Goal: Transaction & Acquisition: Purchase product/service

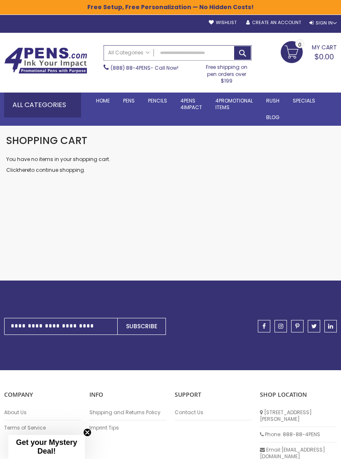
click at [160, 52] on input "Search" at bounding box center [177, 53] width 147 height 15
click at [48, 246] on div "Checkout as a new customer Creating an account has many benefits: See order and…" at bounding box center [170, 218] width 337 height 125
click at [0, 0] on link "Stylus Pens" at bounding box center [0, 0] width 0 height 0
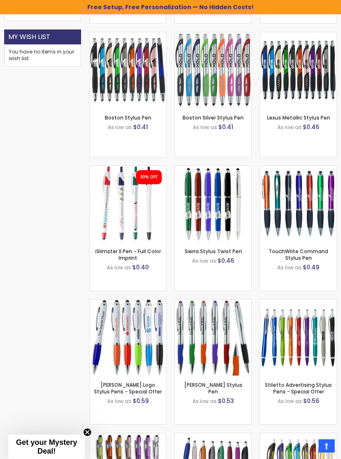
scroll to position [519, 0]
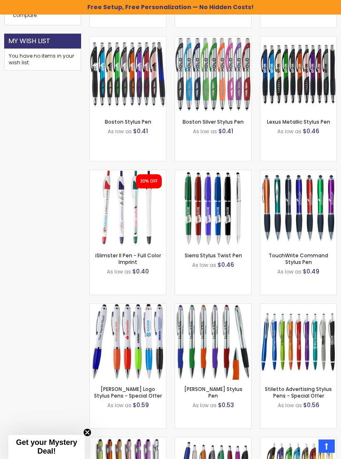
click at [316, 221] on img at bounding box center [298, 208] width 76 height 76
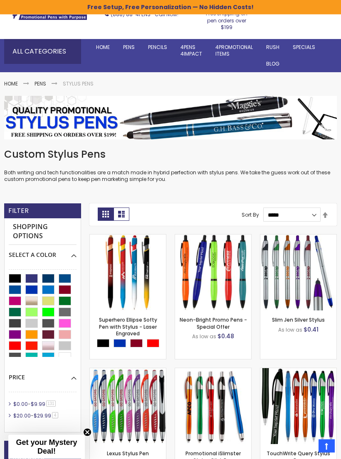
scroll to position [0, 0]
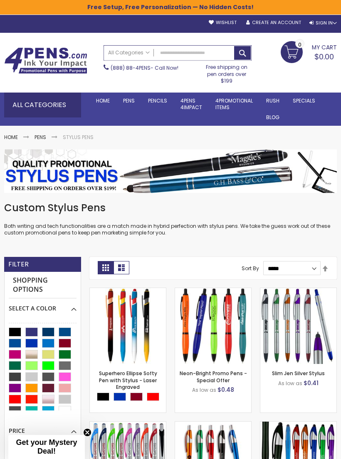
click at [165, 49] on input "Search" at bounding box center [177, 53] width 147 height 15
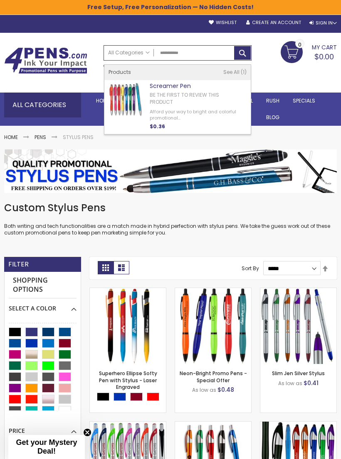
click at [177, 97] on link "Be the first to review this product" at bounding box center [184, 98] width 69 height 14
type input "**********"
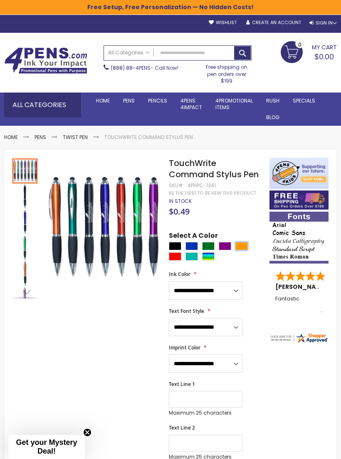
click at [246, 244] on div "Orange" at bounding box center [241, 246] width 12 height 8
type input "****"
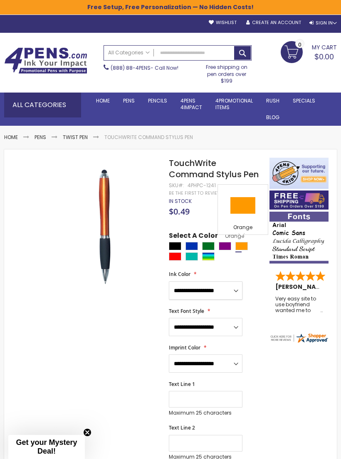
click at [233, 292] on select "**********" at bounding box center [206, 291] width 74 height 18
select select "*****"
click at [226, 327] on select "**********" at bounding box center [206, 327] width 74 height 18
select select "*****"
click at [218, 365] on select "**********" at bounding box center [206, 364] width 74 height 18
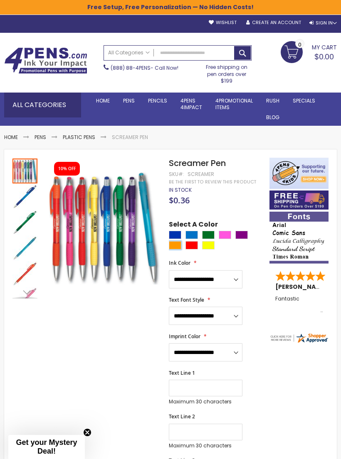
click at [177, 246] on div "Orange" at bounding box center [175, 245] width 12 height 8
type input "****"
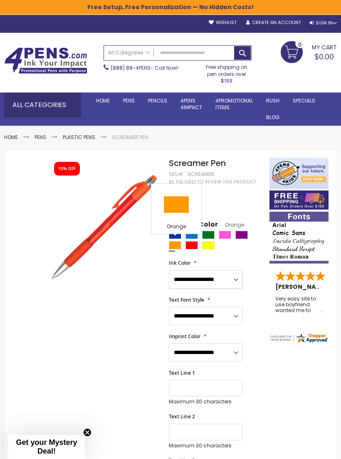
click at [231, 279] on select "**********" at bounding box center [206, 279] width 74 height 18
select select "****"
click at [215, 314] on select "**********" at bounding box center [206, 316] width 74 height 18
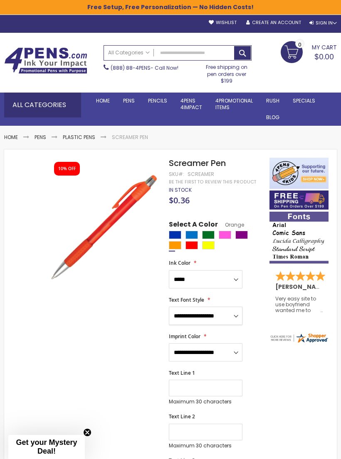
select select "****"
click at [219, 353] on select "**********" at bounding box center [206, 353] width 74 height 18
select select "****"
click at [202, 386] on input "Text Line 1" at bounding box center [206, 388] width 74 height 17
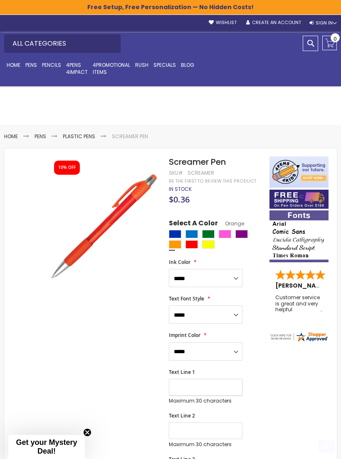
scroll to position [87, 0]
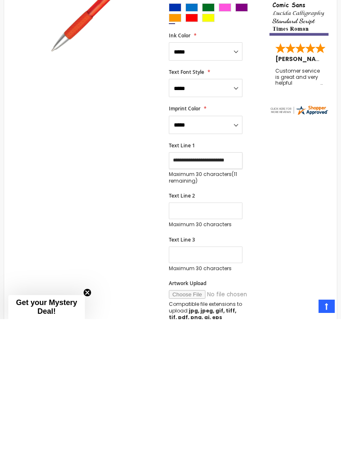
type input "**********"
click at [217, 343] on input "Text Line 2" at bounding box center [206, 351] width 74 height 17
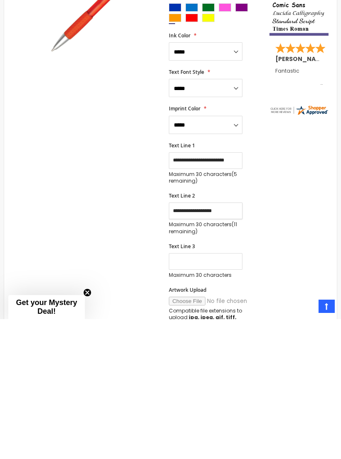
type input "**********"
click at [216, 393] on input "Text Line 3" at bounding box center [206, 401] width 74 height 17
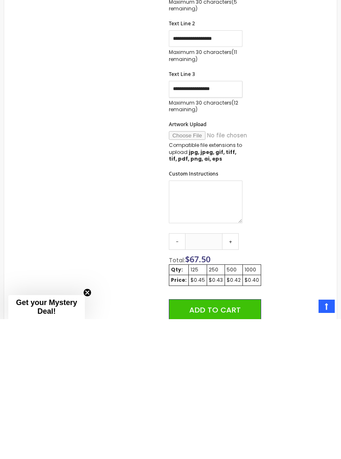
scroll to position [264, 0]
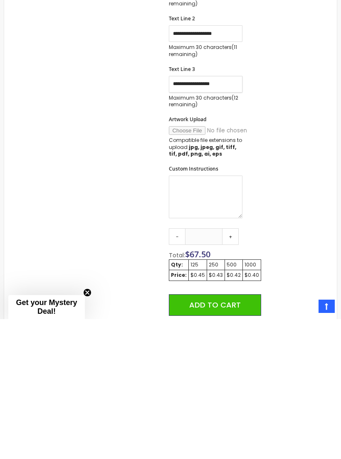
type input "**********"
click at [232, 368] on link "+" at bounding box center [230, 376] width 17 height 17
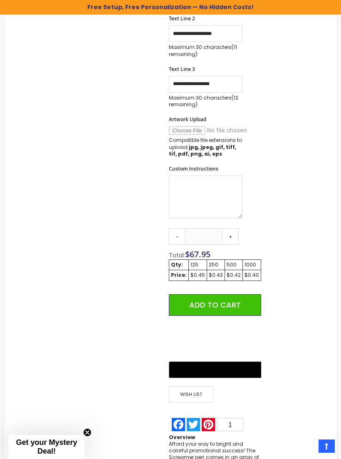
click at [233, 234] on link "+" at bounding box center [230, 236] width 17 height 17
click at [233, 236] on link "+" at bounding box center [230, 236] width 17 height 17
click at [234, 233] on link "+" at bounding box center [230, 236] width 17 height 17
click at [235, 235] on link "+" at bounding box center [230, 236] width 17 height 17
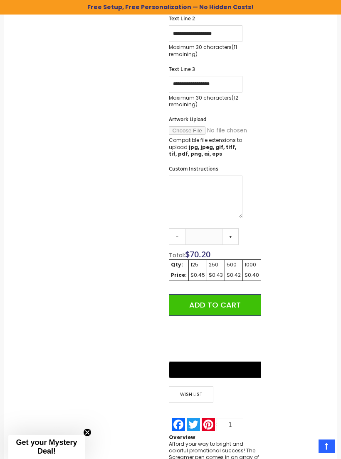
click at [234, 234] on link "+" at bounding box center [230, 236] width 17 height 17
click at [231, 236] on link "+" at bounding box center [230, 236] width 17 height 17
click at [231, 235] on link "+" at bounding box center [230, 236] width 17 height 17
click at [231, 236] on link "+" at bounding box center [230, 236] width 17 height 17
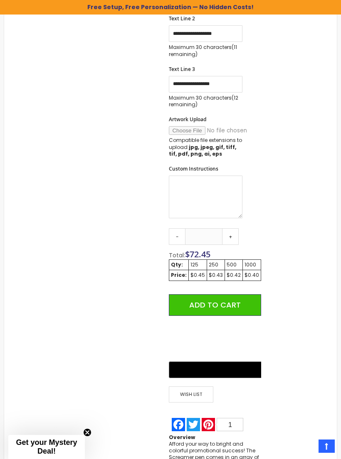
click at [231, 235] on link "+" at bounding box center [230, 236] width 17 height 17
click at [232, 236] on link "+" at bounding box center [230, 236] width 17 height 17
click at [232, 235] on link "+" at bounding box center [230, 236] width 17 height 17
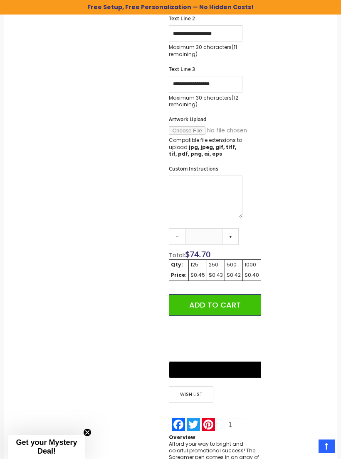
click at [231, 235] on link "+" at bounding box center [230, 236] width 17 height 17
click at [231, 234] on link "+" at bounding box center [230, 236] width 17 height 17
click at [231, 233] on link "+" at bounding box center [230, 236] width 17 height 17
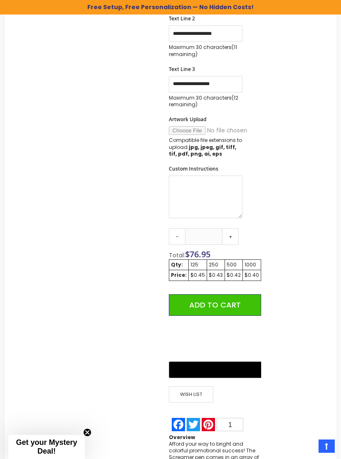
click at [231, 233] on link "+" at bounding box center [230, 236] width 17 height 17
click at [232, 234] on link "+" at bounding box center [230, 236] width 17 height 17
click at [232, 233] on link "+" at bounding box center [230, 236] width 17 height 17
click at [232, 234] on link "+" at bounding box center [230, 236] width 17 height 17
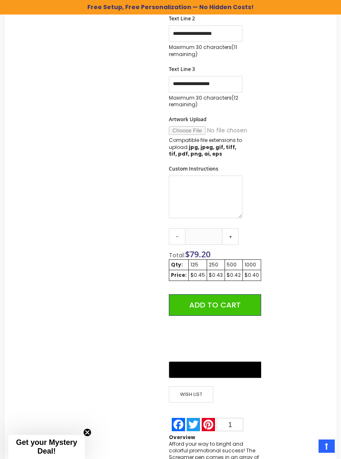
click at [231, 235] on link "+" at bounding box center [230, 236] width 17 height 17
click at [231, 236] on link "+" at bounding box center [230, 236] width 17 height 17
click at [230, 236] on link "+" at bounding box center [230, 236] width 17 height 17
click at [232, 236] on link "+" at bounding box center [230, 236] width 17 height 17
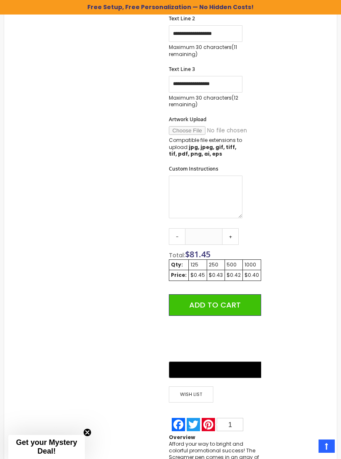
click at [231, 236] on link "+" at bounding box center [230, 236] width 17 height 17
click at [235, 235] on link "+" at bounding box center [230, 236] width 17 height 17
click at [234, 235] on link "+" at bounding box center [230, 236] width 17 height 17
click at [229, 237] on link "+" at bounding box center [230, 236] width 17 height 17
click at [229, 236] on link "+" at bounding box center [230, 236] width 17 height 17
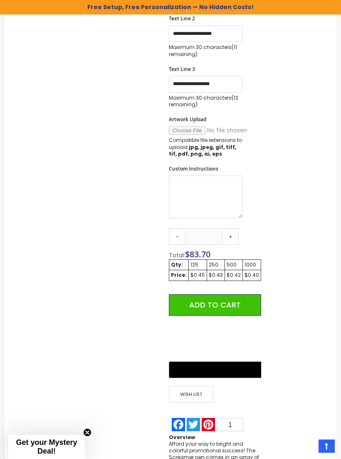
click at [231, 236] on link "+" at bounding box center [230, 236] width 17 height 17
click at [229, 238] on link "+" at bounding box center [230, 236] width 17 height 17
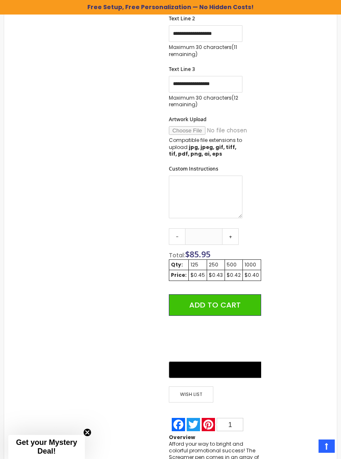
click at [229, 237] on link "+" at bounding box center [230, 236] width 17 height 17
click at [231, 233] on link "+" at bounding box center [230, 236] width 17 height 17
click at [231, 232] on link "+" at bounding box center [230, 236] width 17 height 17
click at [232, 235] on link "+" at bounding box center [230, 236] width 17 height 17
click at [229, 237] on link "+" at bounding box center [230, 236] width 17 height 17
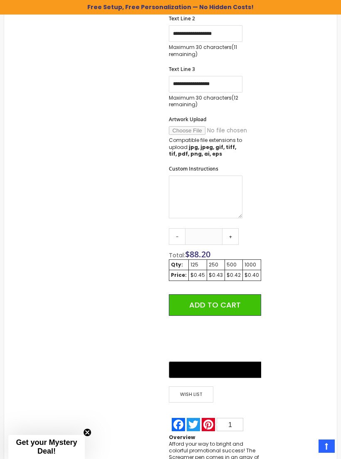
click at [234, 236] on link "+" at bounding box center [230, 236] width 17 height 17
click at [230, 237] on link "+" at bounding box center [230, 236] width 17 height 17
click at [231, 237] on link "+" at bounding box center [230, 236] width 17 height 17
click at [232, 235] on link "+" at bounding box center [230, 236] width 17 height 17
click at [232, 234] on link "+" at bounding box center [230, 236] width 17 height 17
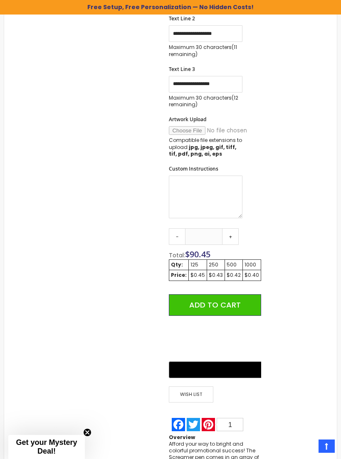
click at [232, 236] on link "+" at bounding box center [230, 236] width 17 height 17
click at [232, 235] on link "+" at bounding box center [230, 236] width 17 height 17
click at [234, 234] on link "+" at bounding box center [230, 236] width 17 height 17
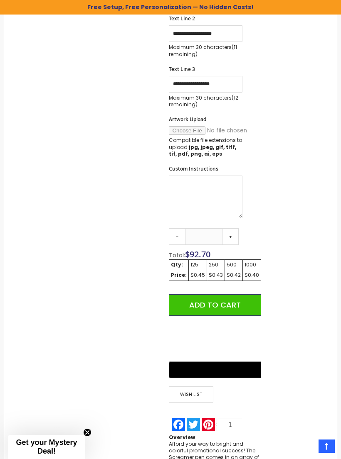
click at [233, 235] on link "+" at bounding box center [230, 236] width 17 height 17
click at [233, 233] on link "+" at bounding box center [230, 236] width 17 height 17
click at [233, 234] on link "+" at bounding box center [230, 236] width 17 height 17
click at [233, 236] on link "+" at bounding box center [230, 236] width 17 height 17
click at [235, 233] on link "+" at bounding box center [230, 236] width 17 height 17
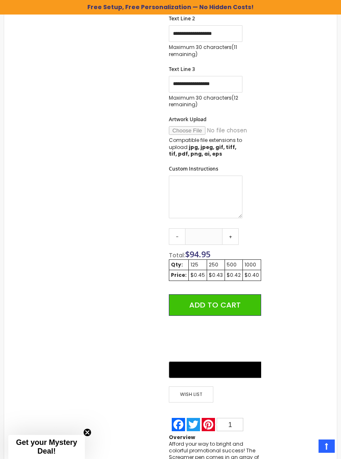
click at [233, 234] on link "+" at bounding box center [230, 236] width 17 height 17
click at [233, 235] on link "+" at bounding box center [230, 236] width 17 height 17
click at [232, 236] on link "+" at bounding box center [230, 236] width 17 height 17
click at [231, 236] on link "+" at bounding box center [230, 236] width 17 height 17
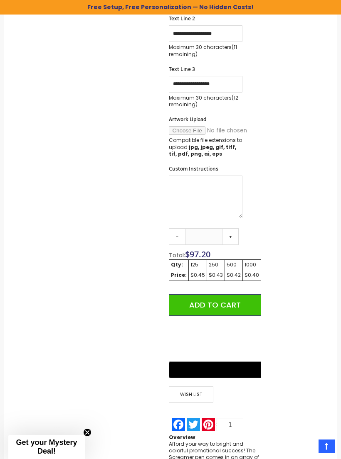
click at [231, 236] on link "+" at bounding box center [230, 236] width 17 height 17
click at [232, 236] on link "+" at bounding box center [230, 236] width 17 height 17
click at [231, 235] on link "+" at bounding box center [230, 236] width 17 height 17
click at [232, 234] on link "+" at bounding box center [230, 236] width 17 height 17
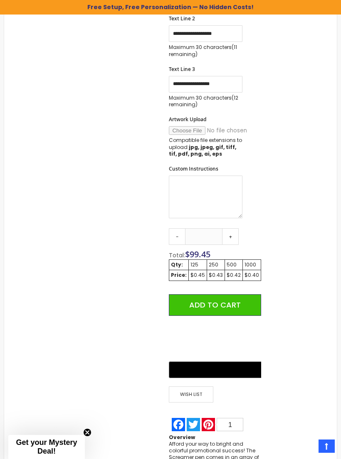
click at [233, 233] on link "+" at bounding box center [230, 236] width 17 height 17
click at [233, 234] on link "+" at bounding box center [230, 236] width 17 height 17
click at [233, 233] on link "+" at bounding box center [230, 236] width 17 height 17
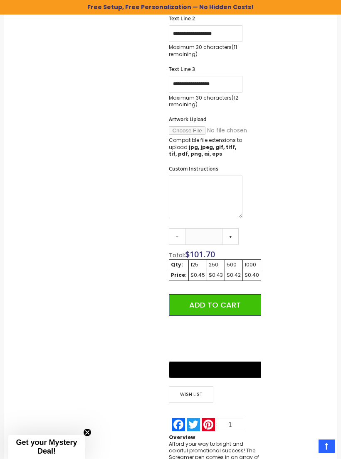
click at [233, 236] on link "+" at bounding box center [230, 236] width 17 height 17
click at [233, 233] on link "+" at bounding box center [230, 236] width 17 height 17
click at [232, 234] on link "+" at bounding box center [230, 236] width 17 height 17
click at [233, 235] on link "+" at bounding box center [230, 236] width 17 height 17
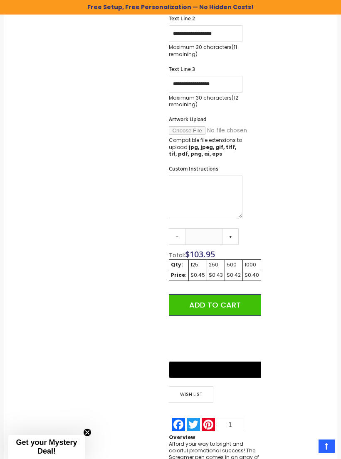
click at [233, 235] on link "+" at bounding box center [230, 236] width 17 height 17
click at [232, 235] on link "+" at bounding box center [230, 236] width 17 height 17
click at [231, 237] on link "+" at bounding box center [230, 236] width 17 height 17
click at [231, 236] on link "+" at bounding box center [230, 236] width 17 height 17
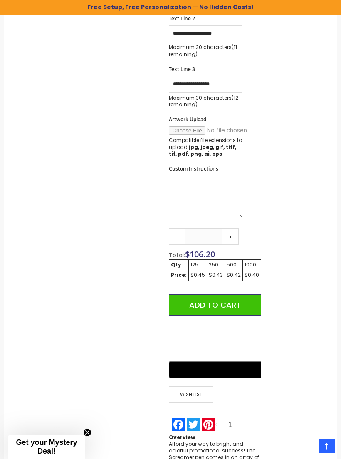
click at [229, 237] on link "+" at bounding box center [230, 236] width 17 height 17
click at [231, 235] on link "+" at bounding box center [230, 236] width 17 height 17
click at [231, 234] on link "+" at bounding box center [230, 236] width 17 height 17
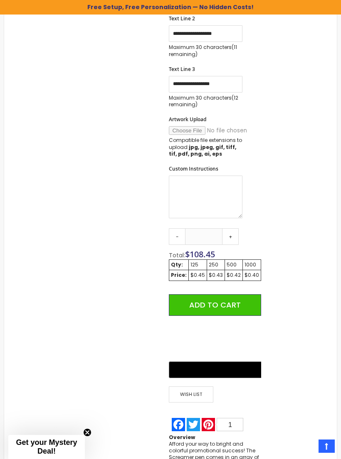
click at [232, 233] on link "+" at bounding box center [230, 236] width 17 height 17
click at [231, 232] on link "+" at bounding box center [230, 236] width 17 height 17
click at [231, 231] on link "+" at bounding box center [230, 236] width 17 height 17
click at [233, 233] on link "+" at bounding box center [230, 236] width 17 height 17
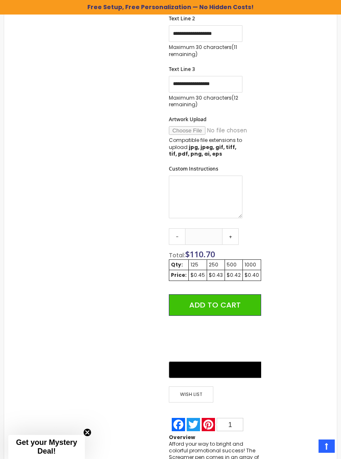
click at [233, 232] on link "+" at bounding box center [230, 236] width 17 height 17
click at [234, 236] on link "+" at bounding box center [230, 236] width 17 height 17
click at [233, 236] on link "+" at bounding box center [230, 236] width 17 height 17
click at [231, 237] on link "+" at bounding box center [230, 236] width 17 height 17
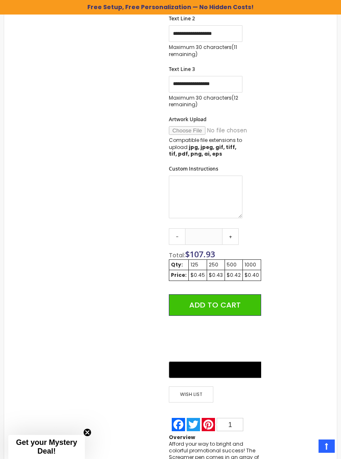
click at [177, 238] on link "-" at bounding box center [177, 236] width 17 height 17
type input "***"
click at [239, 296] on button "Add to Cart" at bounding box center [215, 306] width 92 height 22
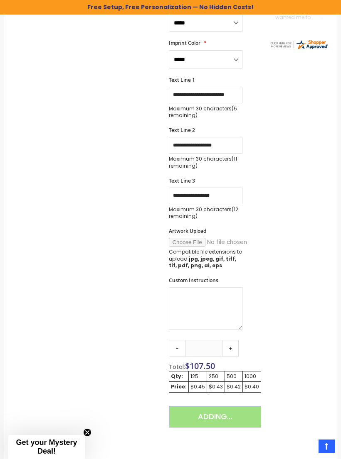
scroll to position [210, 0]
